Goal: Information Seeking & Learning: Find specific fact

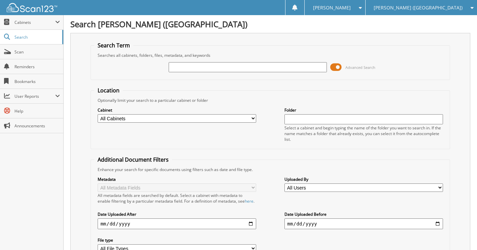
click at [225, 68] on input "text" at bounding box center [248, 67] width 158 height 10
type input "60977571"
click at [208, 66] on input "60977571" at bounding box center [248, 67] width 158 height 10
type input "6077571"
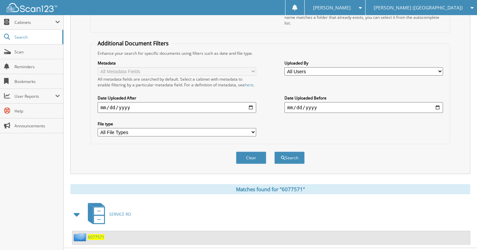
scroll to position [137, 0]
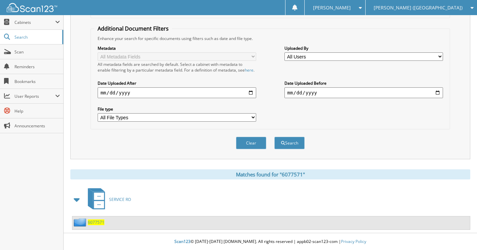
click at [97, 223] on span "6077571" at bounding box center [96, 223] width 16 height 6
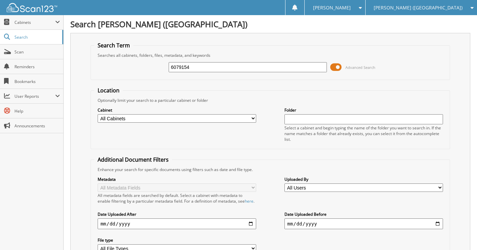
type input "6079154"
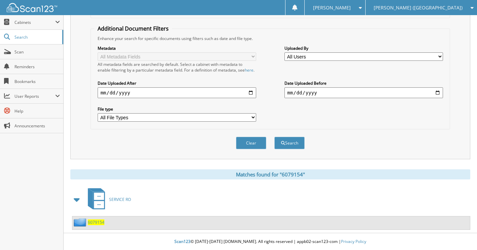
scroll to position [137, 0]
click at [96, 223] on span "6079154" at bounding box center [96, 223] width 16 height 6
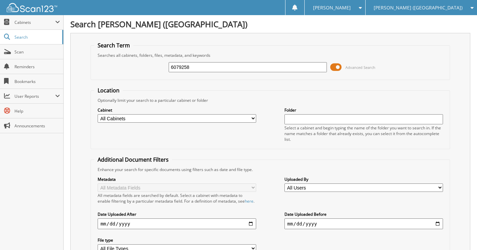
type input "6079258"
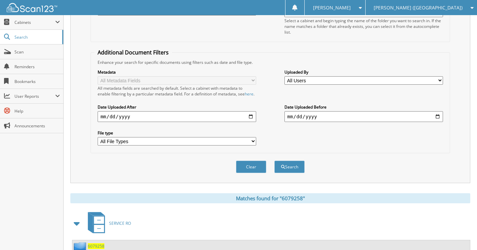
scroll to position [135, 0]
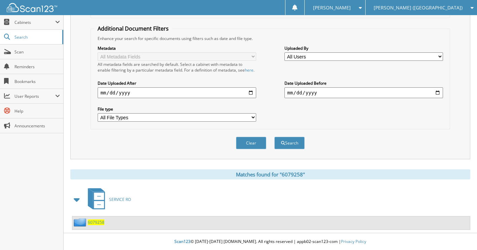
click at [96, 225] on span "6079258" at bounding box center [96, 223] width 16 height 6
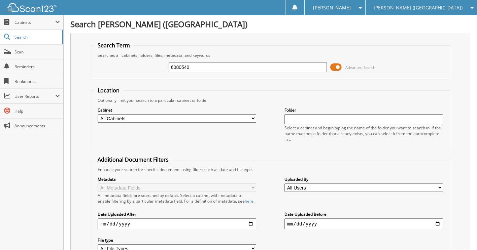
type input "6080540"
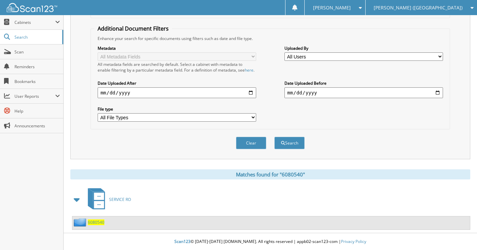
scroll to position [137, 0]
click at [98, 223] on span "6080540" at bounding box center [96, 223] width 16 height 6
